Goal: Navigation & Orientation: Understand site structure

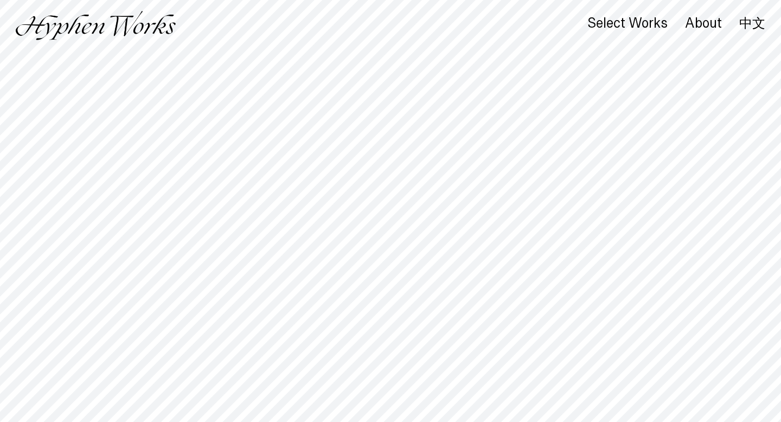
click at [492, 43] on div "Select Works About 中文" at bounding box center [390, 25] width 781 height 51
